Goal: Register for event/course

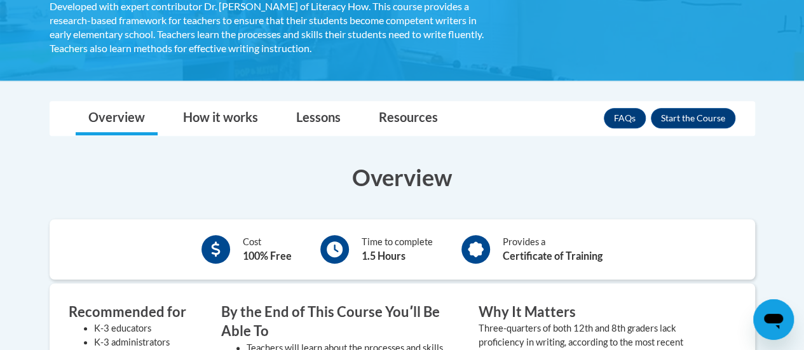
scroll to position [265, 0]
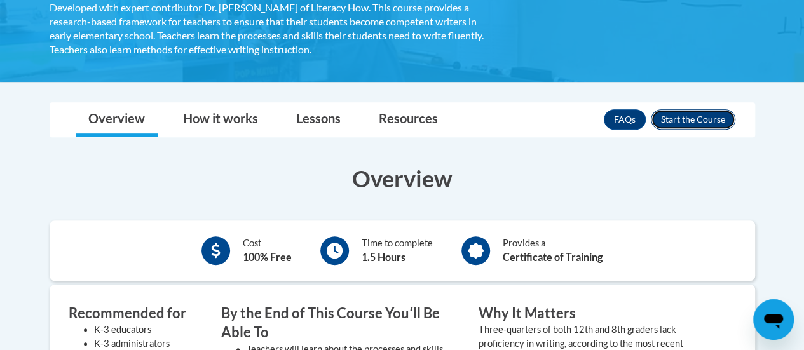
click at [695, 127] on button "Enroll" at bounding box center [693, 119] width 85 height 20
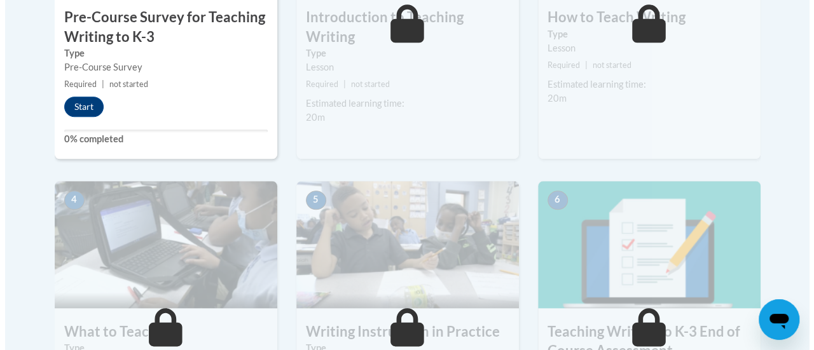
scroll to position [561, 0]
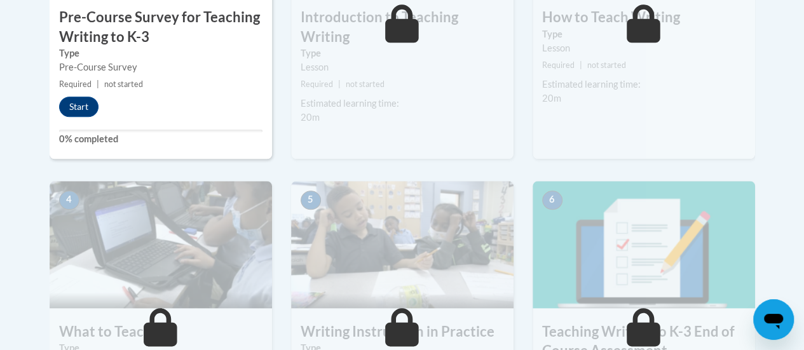
click at [486, 168] on div "2 Introduction to Teaching Writing Type Lesson Required | not started Estimated…" at bounding box center [403, 23] width 242 height 315
click at [77, 106] on button "Start" at bounding box center [78, 107] width 39 height 20
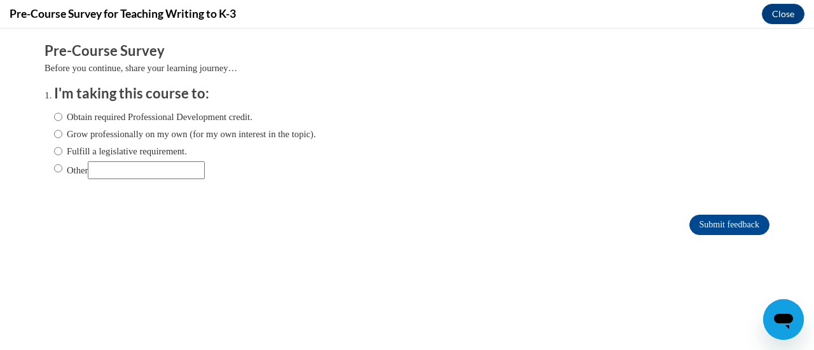
scroll to position [0, 0]
click at [54, 120] on input "Obtain required Professional Development credit." at bounding box center [58, 117] width 8 height 14
radio input "true"
click at [720, 234] on input "Submit feedback" at bounding box center [729, 225] width 80 height 20
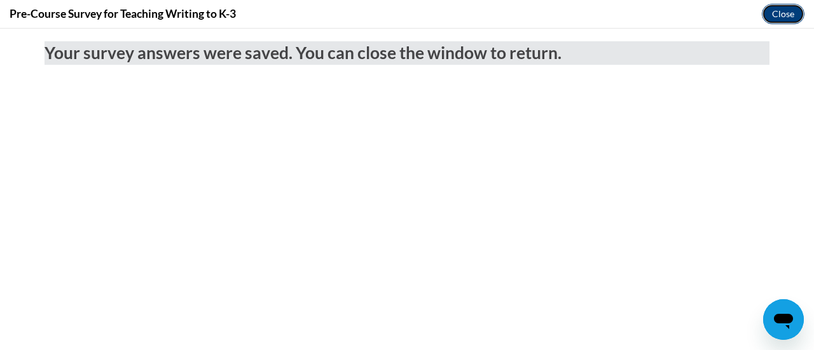
click at [788, 13] on button "Close" at bounding box center [783, 14] width 43 height 20
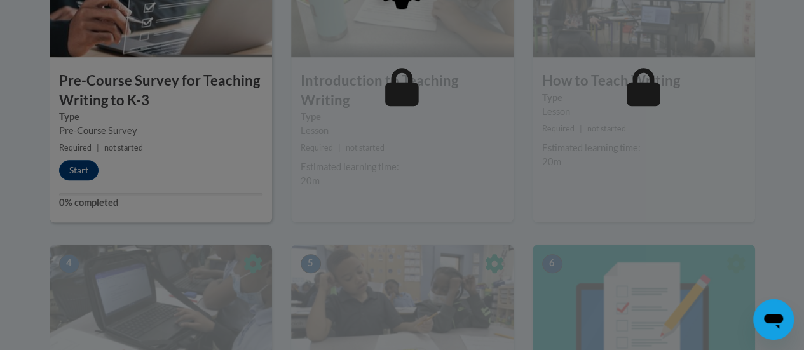
scroll to position [374, 0]
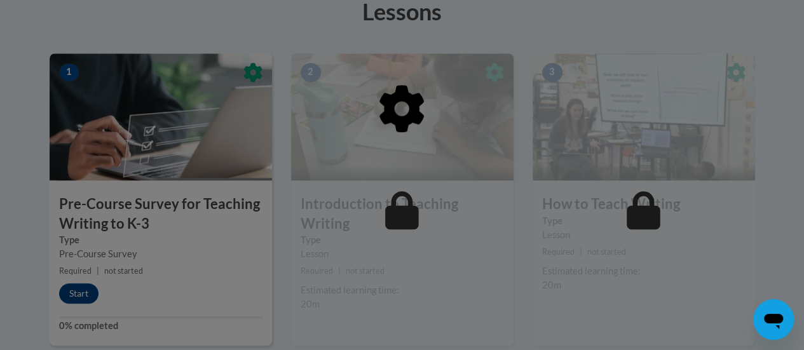
click at [430, 271] on small "Required | not started" at bounding box center [402, 271] width 223 height 14
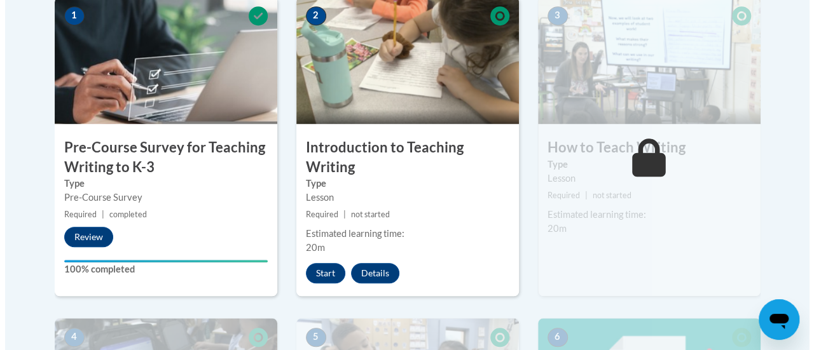
scroll to position [452, 0]
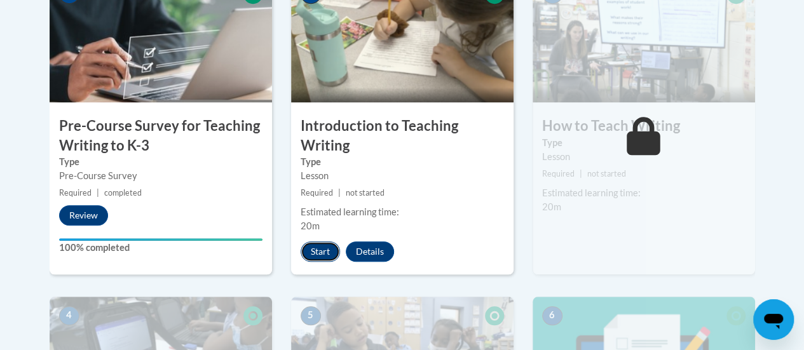
click at [313, 252] on button "Start" at bounding box center [320, 252] width 39 height 20
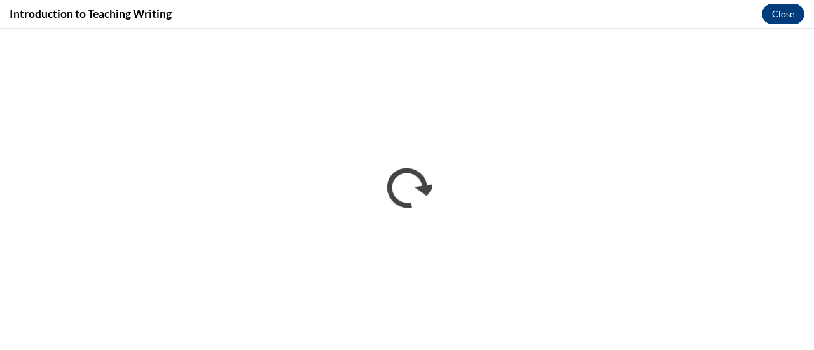
scroll to position [0, 0]
